Goal: Transaction & Acquisition: Purchase product/service

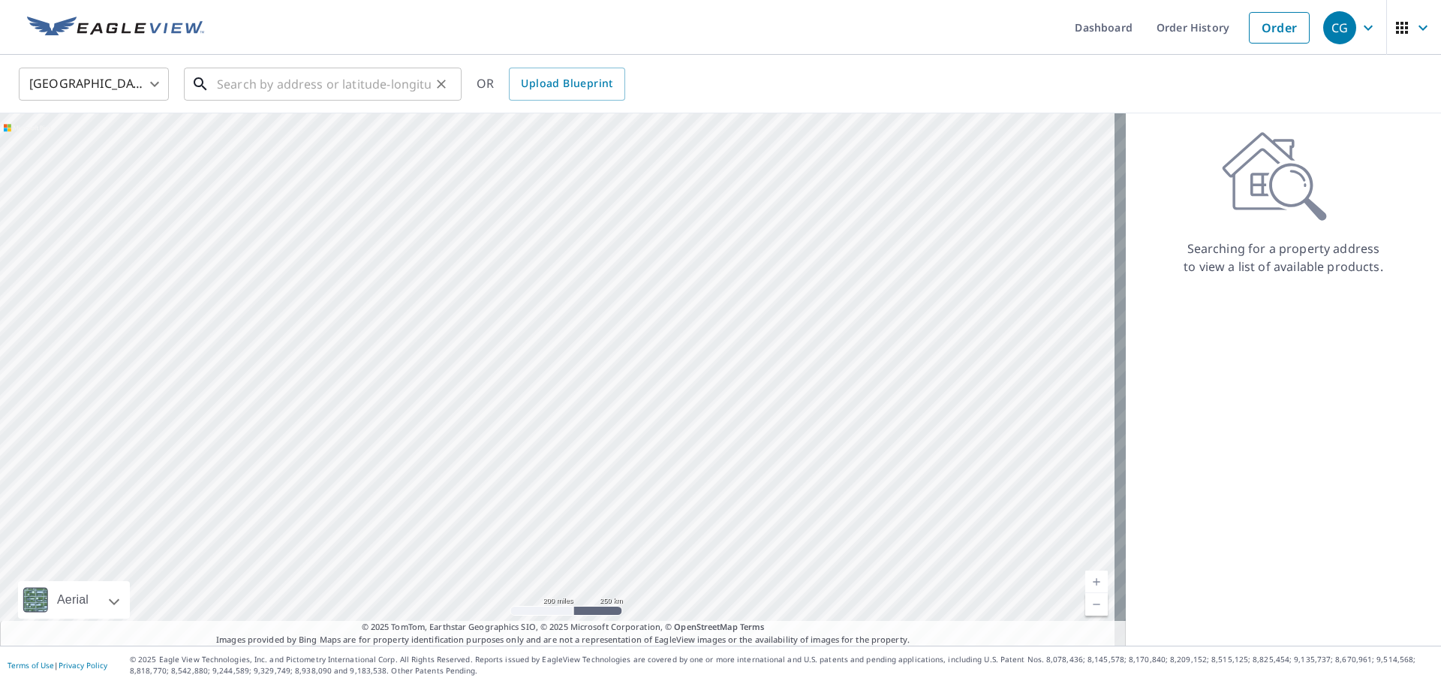
click at [321, 78] on input "text" at bounding box center [324, 84] width 214 height 42
paste input "[STREET_ADDRESS]"
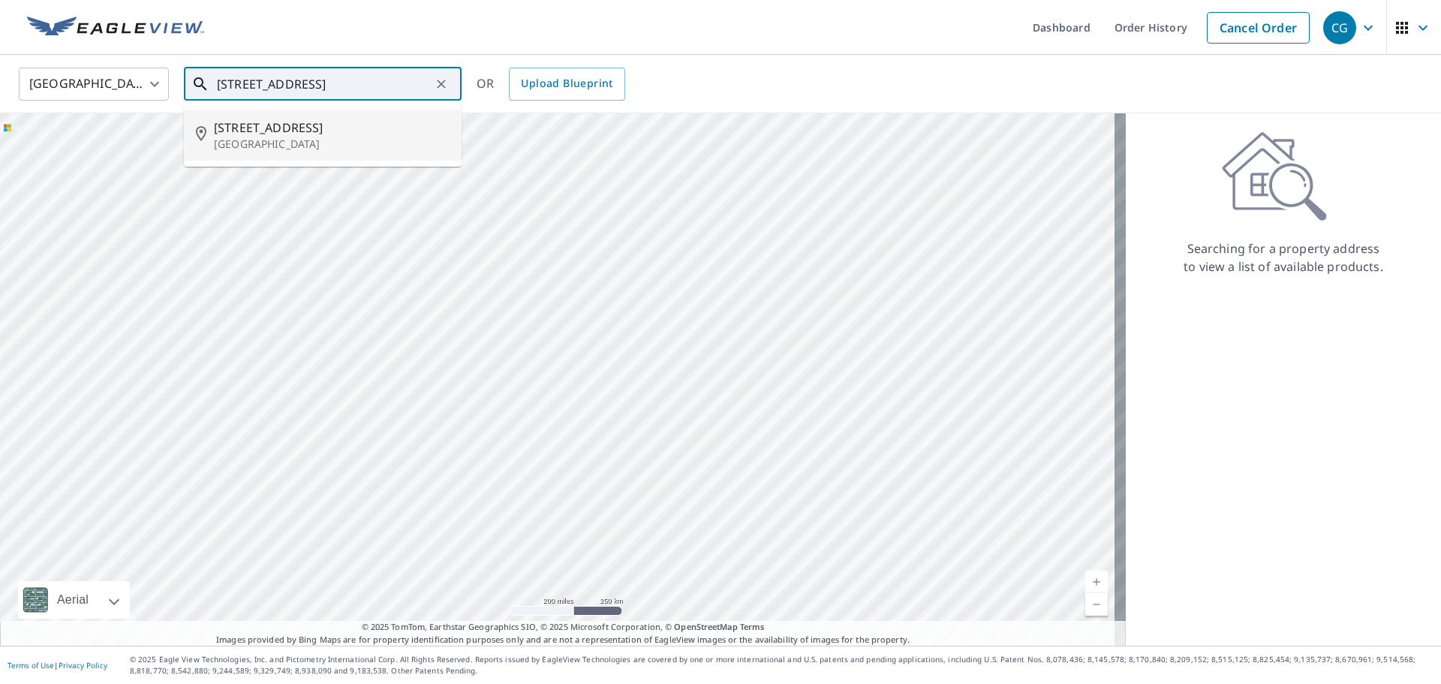
click at [353, 154] on li "[STREET_ADDRESS]" at bounding box center [323, 135] width 278 height 51
type input "[STREET_ADDRESS]"
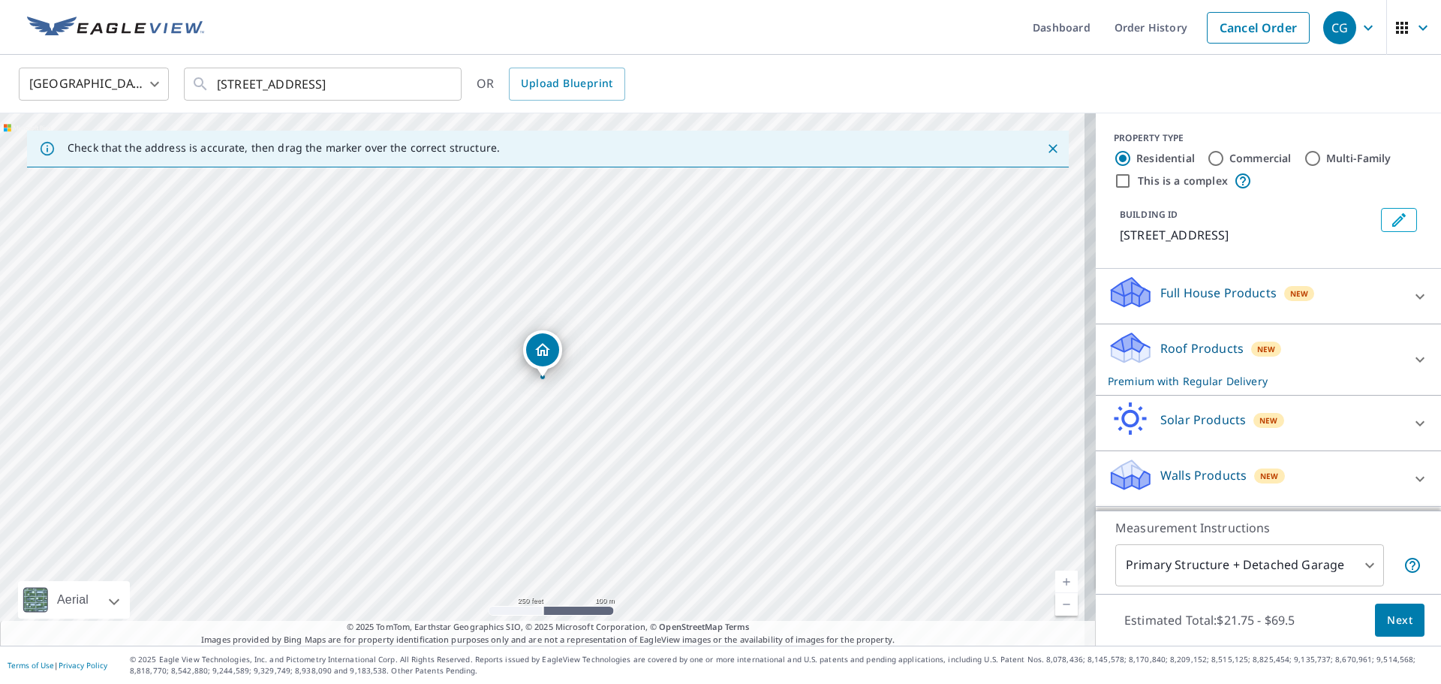
click at [1224, 351] on p "Roof Products" at bounding box center [1202, 348] width 83 height 18
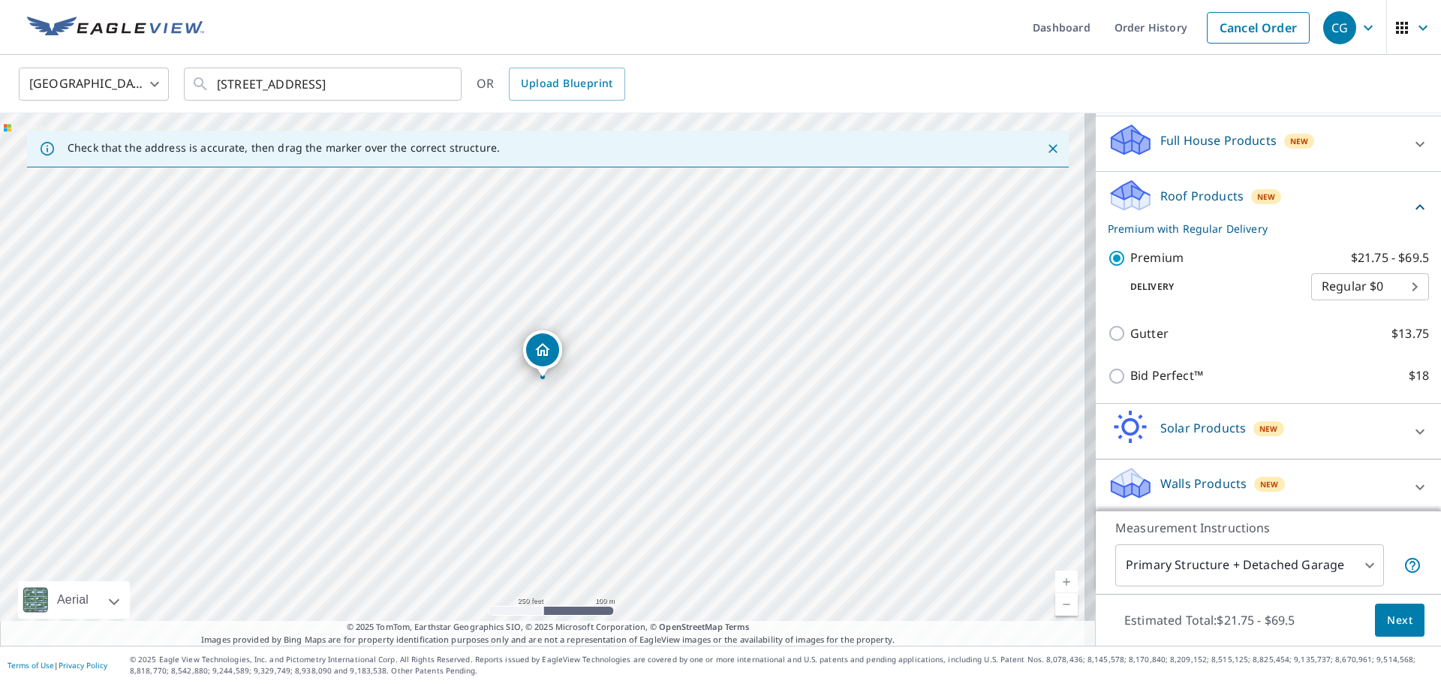
scroll to position [157, 0]
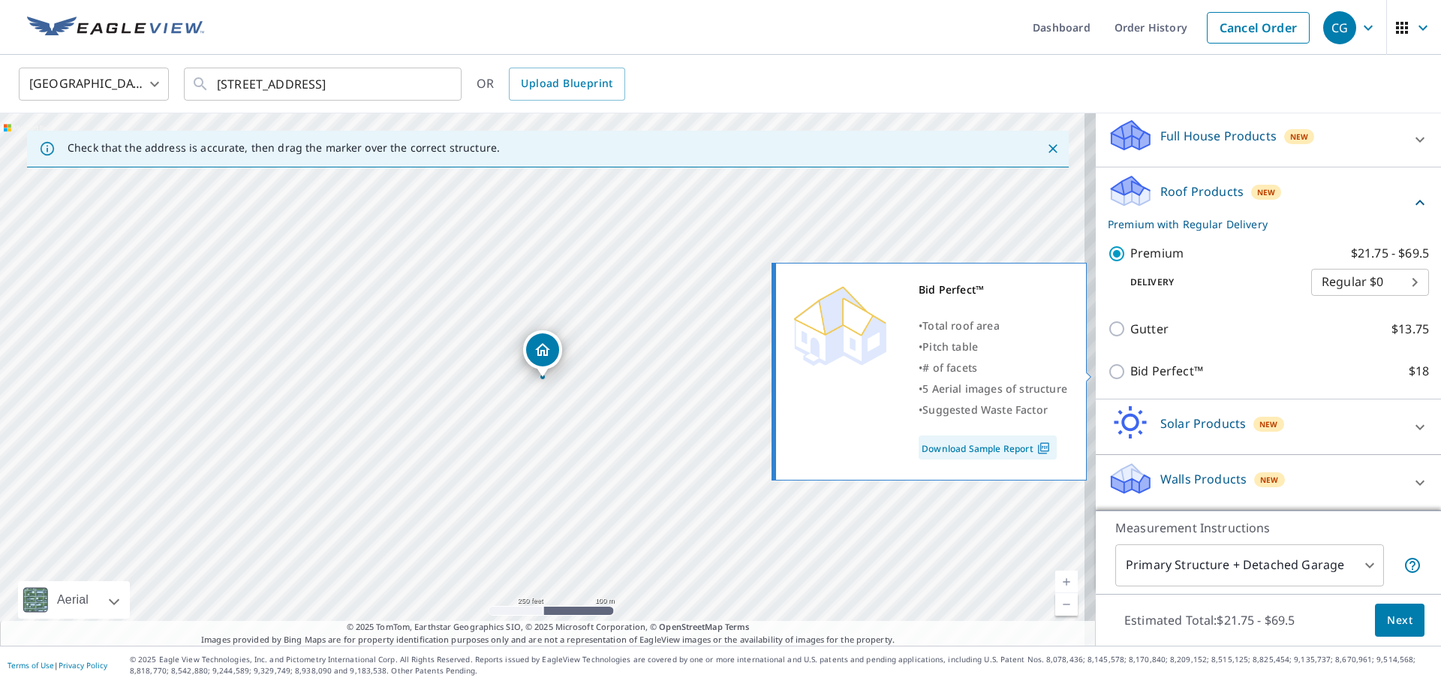
click at [1113, 373] on input "Bid Perfect™ $18" at bounding box center [1119, 372] width 23 height 18
checkbox input "true"
checkbox input "false"
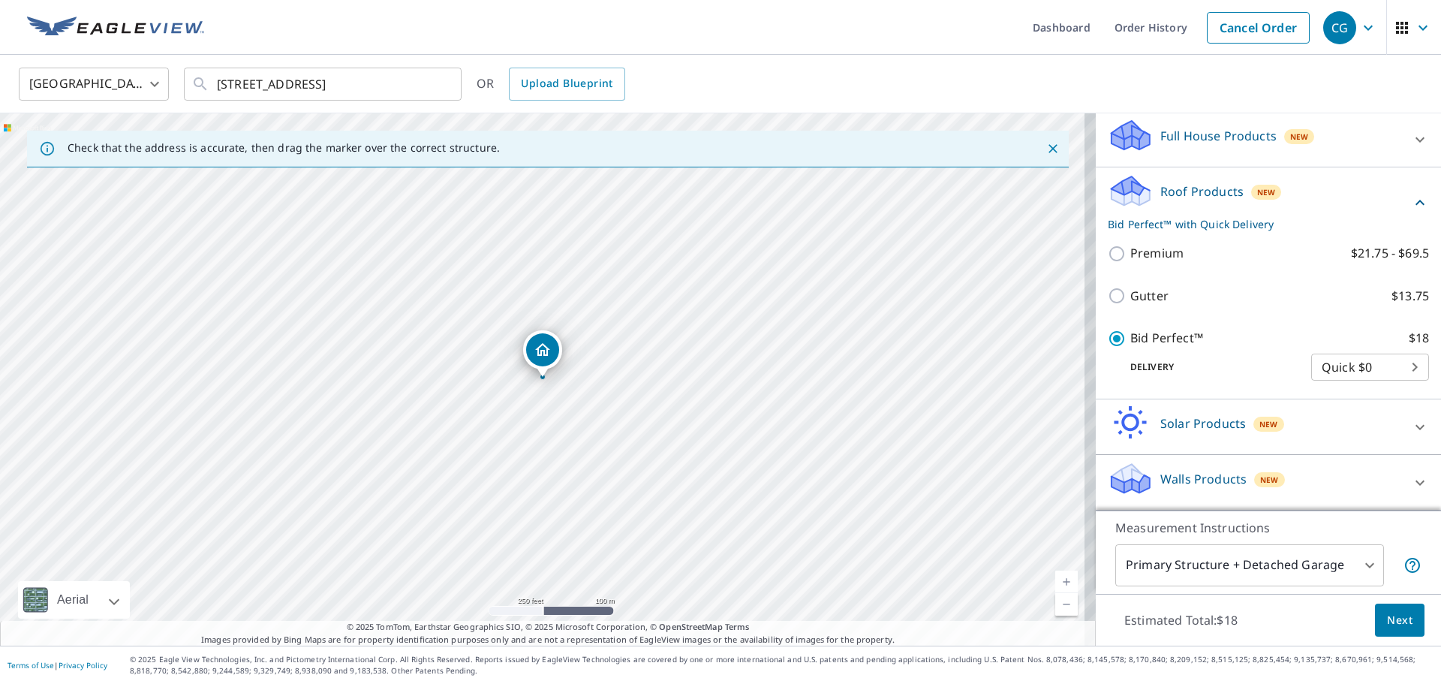
click at [1368, 639] on div "Estimated Total: $18 Next" at bounding box center [1268, 620] width 345 height 53
click at [1375, 627] on button "Next" at bounding box center [1400, 621] width 50 height 34
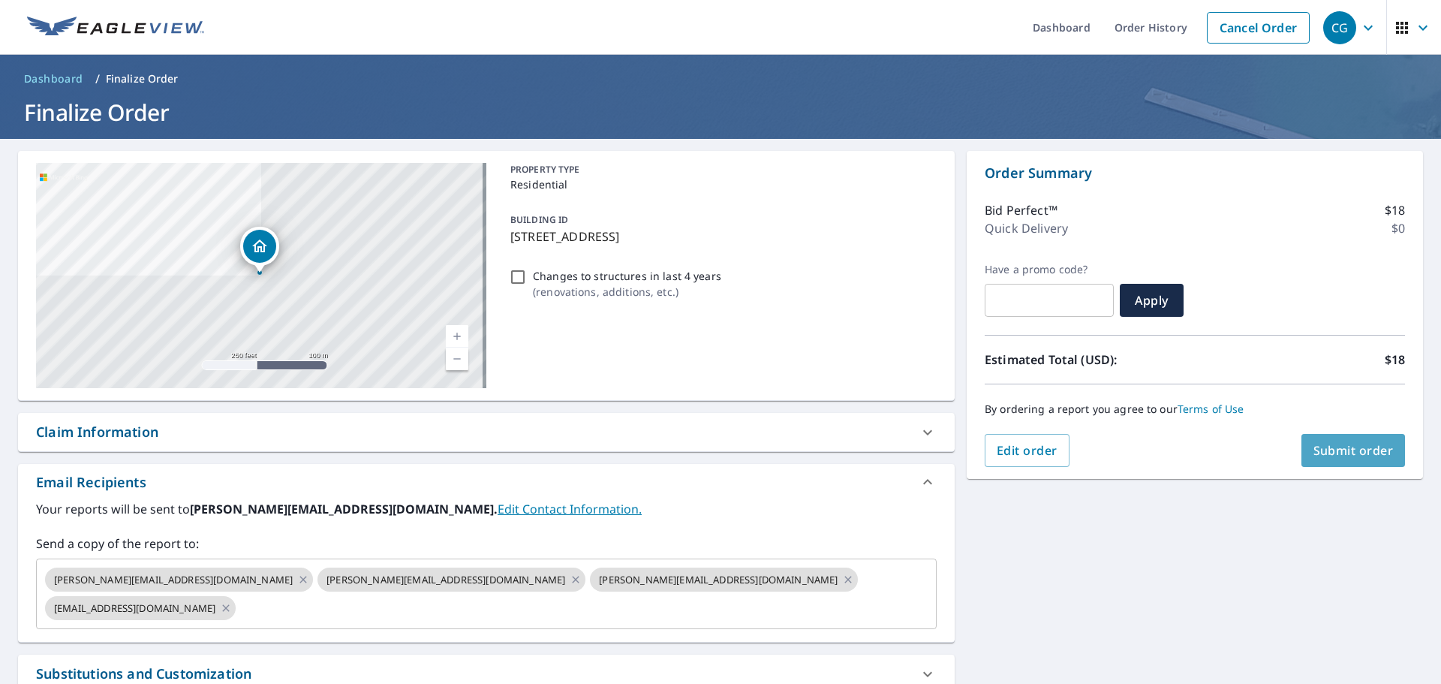
click at [1314, 450] on span "Submit order" at bounding box center [1354, 450] width 80 height 17
